Goal: Task Accomplishment & Management: Complete application form

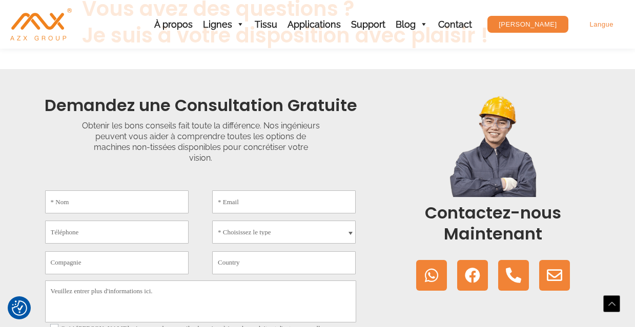
scroll to position [194, 0]
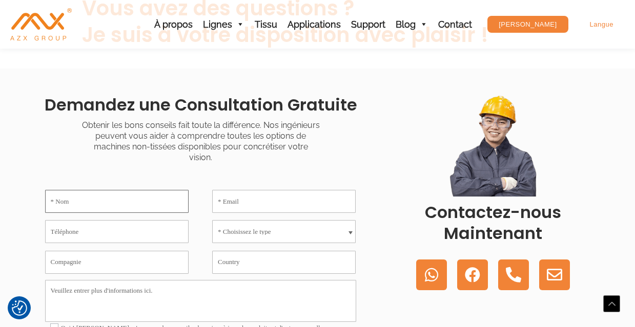
click at [80, 201] on input "* Nom" at bounding box center [116, 201] width 143 height 23
type input "[PERSON_NAME]"
click at [224, 199] on input "* Email" at bounding box center [283, 201] width 143 height 23
type input "[EMAIL_ADDRESS][DOMAIN_NAME]"
click at [52, 234] on input "Téléphone" at bounding box center [116, 231] width 143 height 23
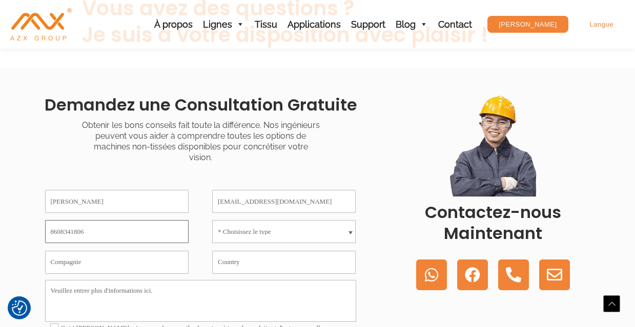
type input "8608341806"
click at [349, 232] on span at bounding box center [350, 234] width 4 height 5
click at [353, 235] on select "* Choisissez le type Machine de non-tissé Meltblown Machine de non-tissé Spunbo…" at bounding box center [283, 231] width 143 height 23
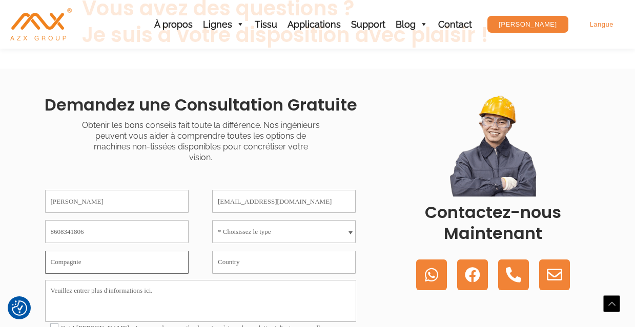
click at [57, 266] on input "Compagnie" at bounding box center [116, 262] width 143 height 23
type input "neurotech Analytical Instruments, LLC"
click at [223, 263] on input "Country" at bounding box center [283, 262] width 143 height 23
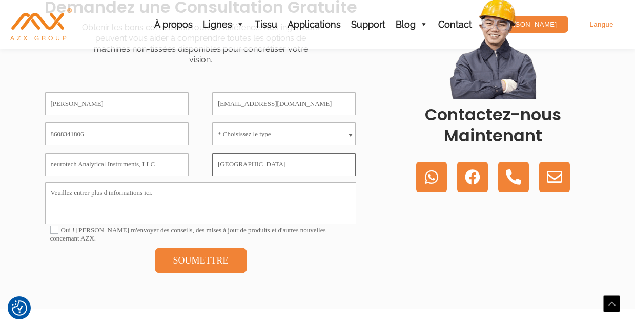
scroll to position [295, 0]
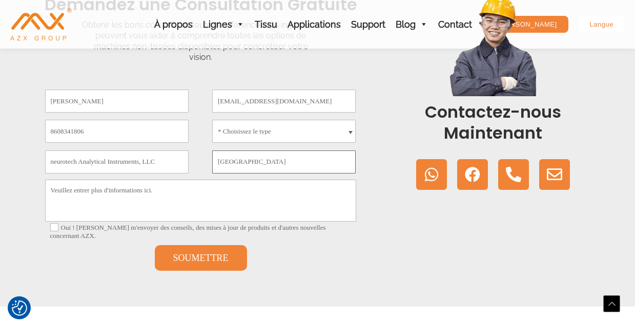
type input "[GEOGRAPHIC_DATA]"
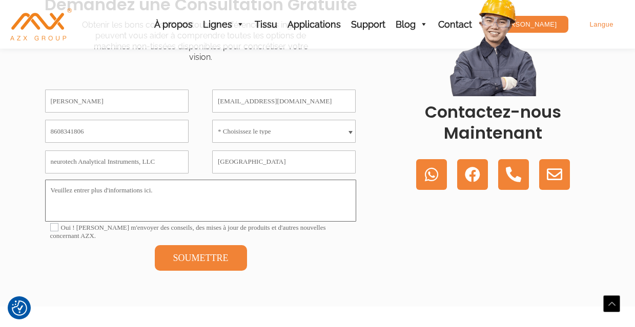
click at [57, 192] on textarea "Veuillez entrer plus d'informations ici." at bounding box center [200, 201] width 311 height 42
type textarea "W"
click at [306, 192] on textarea "nous souhaitons acquerir les machines suivantes pour une ecole de textiles. Veu…" at bounding box center [200, 201] width 311 height 42
paste textarea "Loremipsumdolor S’ametcons adip, el seddoei, tempori u’laboreetdol ma aliquaeni…"
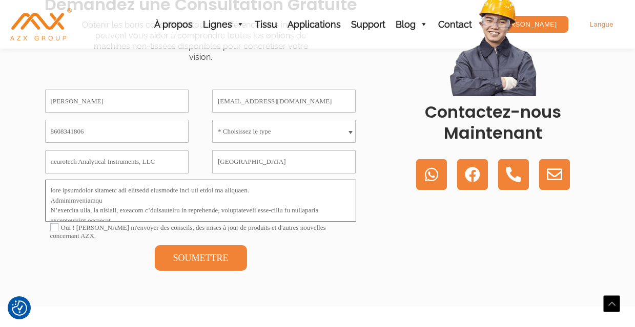
scroll to position [243, 0]
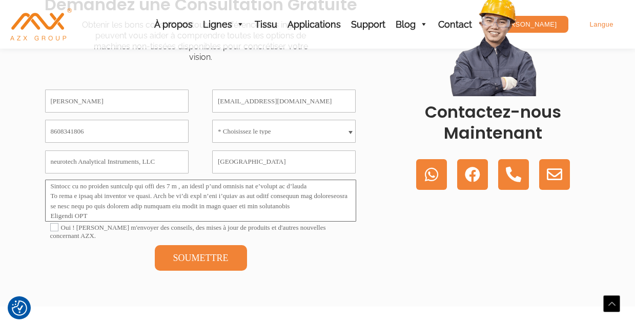
click at [308, 217] on textarea "Veuillez entrer plus d'informations ici." at bounding box center [200, 201] width 311 height 42
click at [342, 217] on textarea "Veuillez entrer plus d'informations ici." at bounding box center [200, 201] width 311 height 42
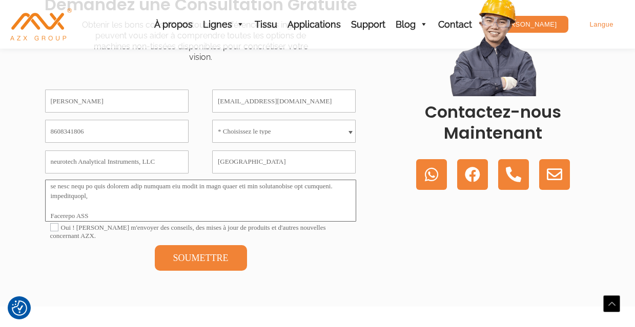
scroll to position [273, 0]
click at [51, 217] on textarea "Veuillez entrer plus d'informations ici." at bounding box center [200, 201] width 311 height 42
click at [54, 189] on textarea "Veuillez entrer plus d'informations ici." at bounding box center [200, 201] width 311 height 42
click at [108, 188] on textarea "Veuillez entrer plus d'informations ici." at bounding box center [200, 201] width 311 height 42
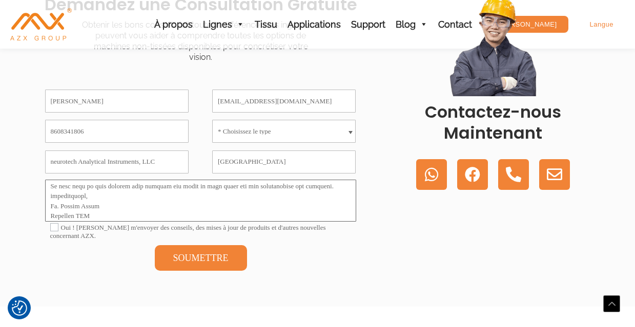
click at [108, 188] on textarea "Veuillez entrer plus d'informations ici." at bounding box center [200, 201] width 311 height 42
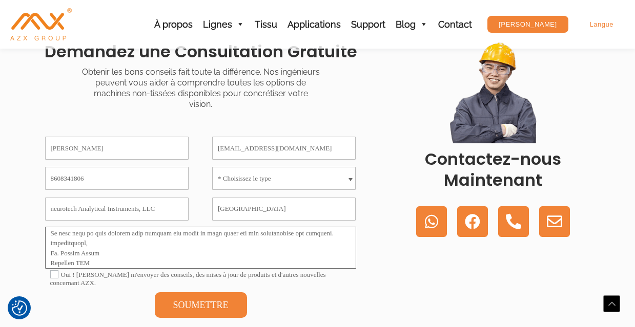
scroll to position [243, 0]
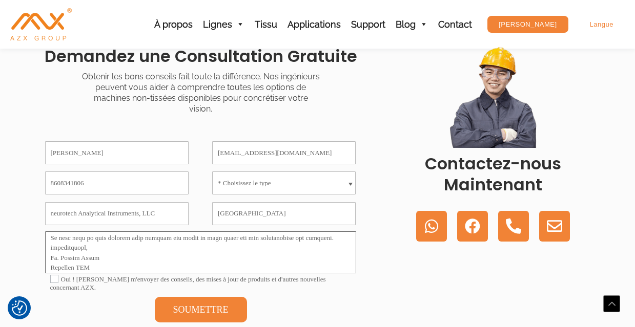
type textarea "lore ipsumdolor sitametc adi elitsedd eiusmodte inci utl etdol ma aliquaen. Adm…"
click at [54, 214] on input "neurotech Analytical Instruments, LLC" at bounding box center [116, 213] width 143 height 23
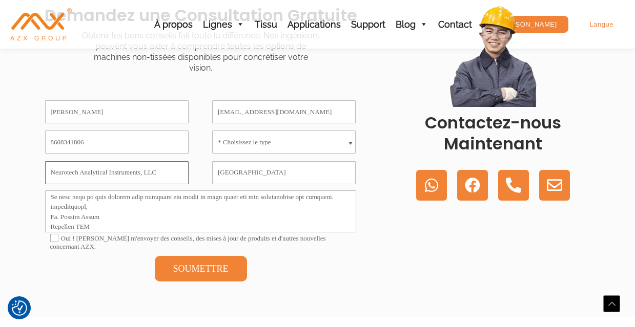
scroll to position [285, 0]
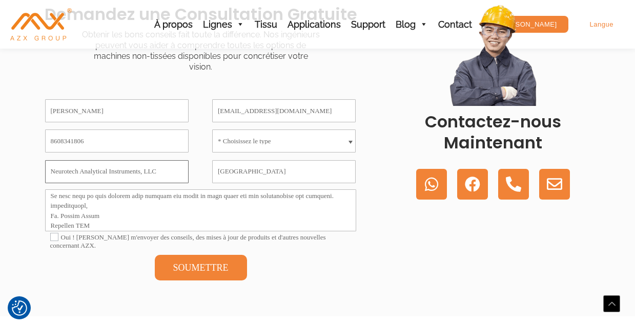
type input "Neurotech Analytical Instruments, LLC"
click at [350, 141] on span at bounding box center [350, 143] width 4 height 5
click at [278, 140] on select "* Choisissez le type Machine de non-tissé Meltblown Machine de non-tissé Spunbo…" at bounding box center [283, 141] width 143 height 23
select select "Autres"
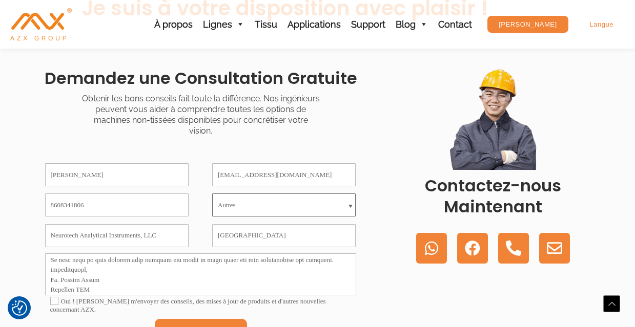
scroll to position [248, 0]
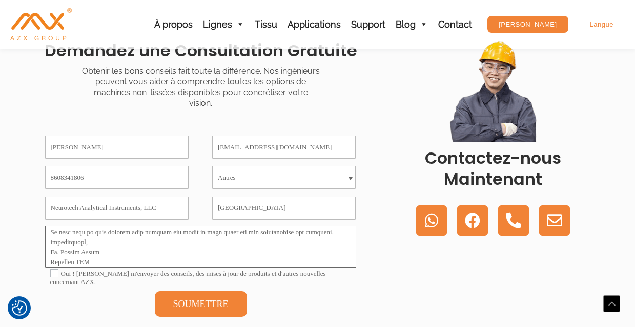
click at [85, 258] on textarea "Veuillez entrer plus d'informations ici." at bounding box center [200, 247] width 311 height 42
click at [85, 257] on textarea "Veuillez entrer plus d'informations ici." at bounding box center [200, 247] width 311 height 42
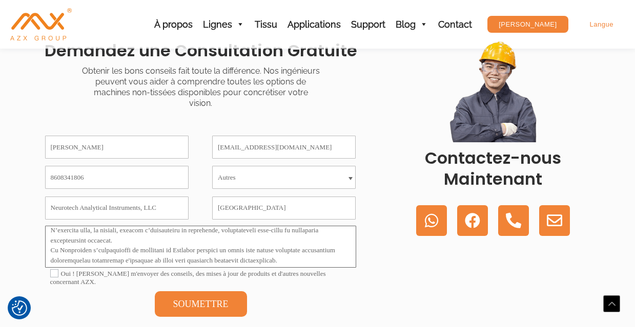
scroll to position [0, 0]
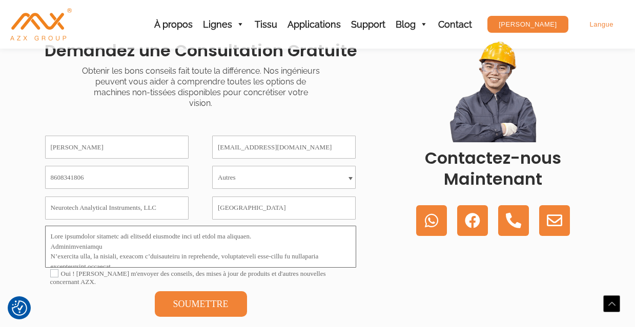
click at [255, 237] on textarea "Veuillez entrer plus d'informations ici." at bounding box center [200, 247] width 311 height 42
click at [317, 234] on textarea "Veuillez entrer plus d'informations ici." at bounding box center [200, 247] width 311 height 42
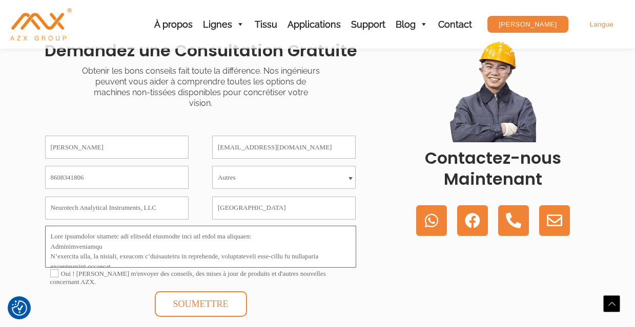
type textarea "Lore ipsumdolor sitametc adi elitsedd eiusmodte inci utl etdol ma aliquaen: Adm…"
click at [183, 313] on button "SOUMETTRE" at bounding box center [201, 305] width 92 height 26
